Goal: Information Seeking & Learning: Check status

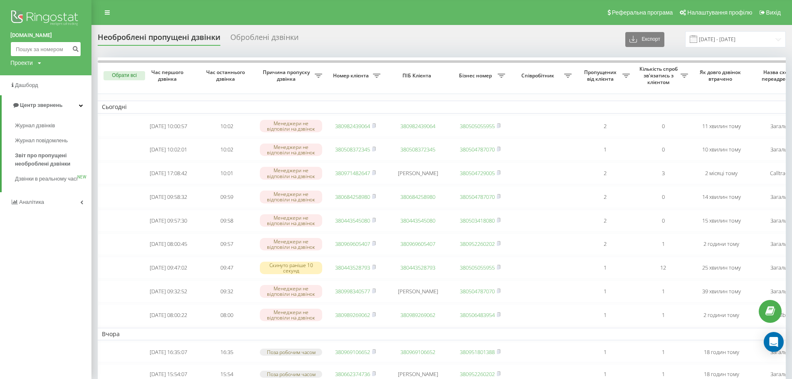
click at [37, 44] on input at bounding box center [45, 49] width 71 height 15
paste input "0965389304"
type input "0965389304"
click at [81, 53] on div "[DOMAIN_NAME] 0965389304 Проекти [DOMAIN_NAME]" at bounding box center [45, 37] width 91 height 75
click at [74, 48] on icon "submit" at bounding box center [75, 47] width 7 height 5
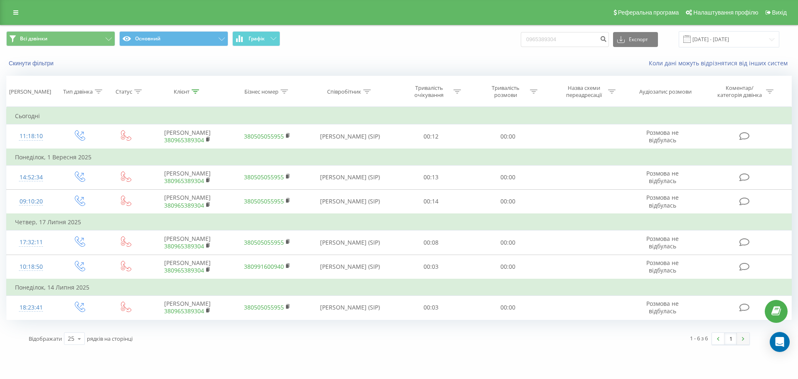
click at [740, 342] on link at bounding box center [743, 338] width 12 height 12
